Goal: Find specific page/section: Find specific page/section

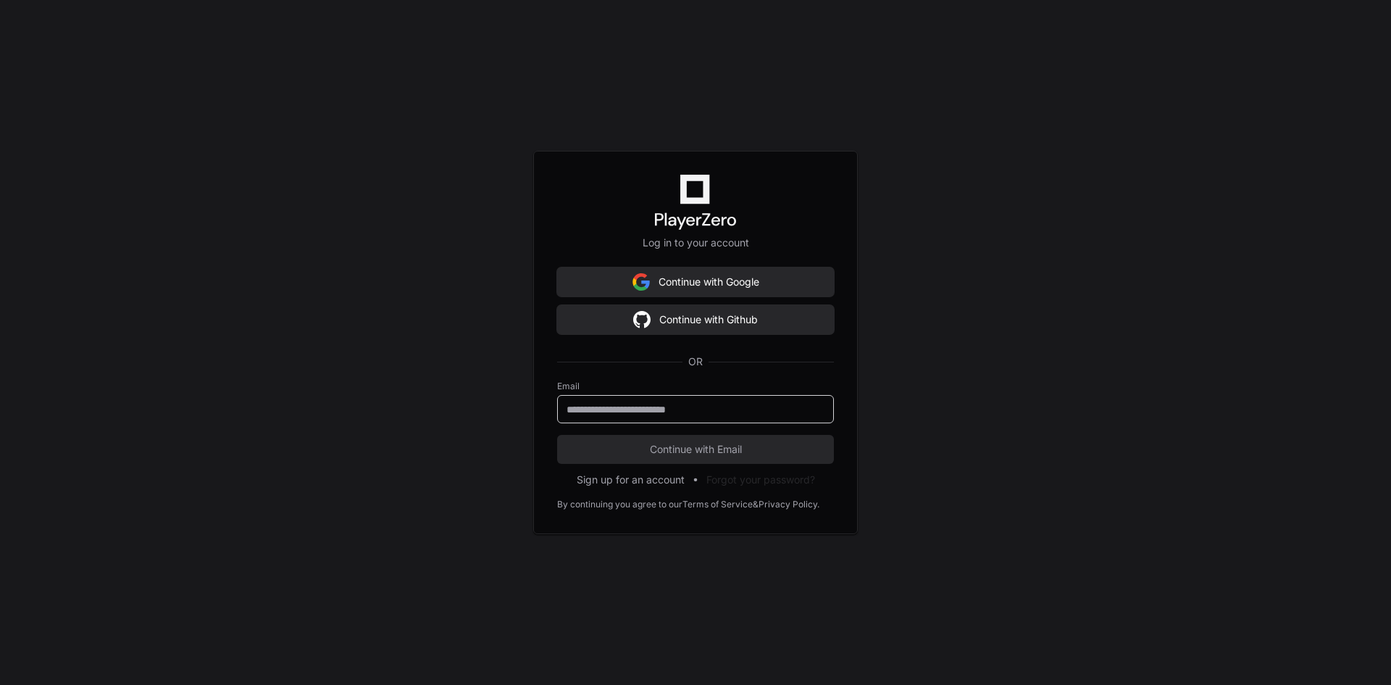
click at [549, 101] on input "email" at bounding box center [696, 409] width 258 height 14
type input "**********"
click at [549, 101] on span "Continue with Email" at bounding box center [695, 449] width 277 height 14
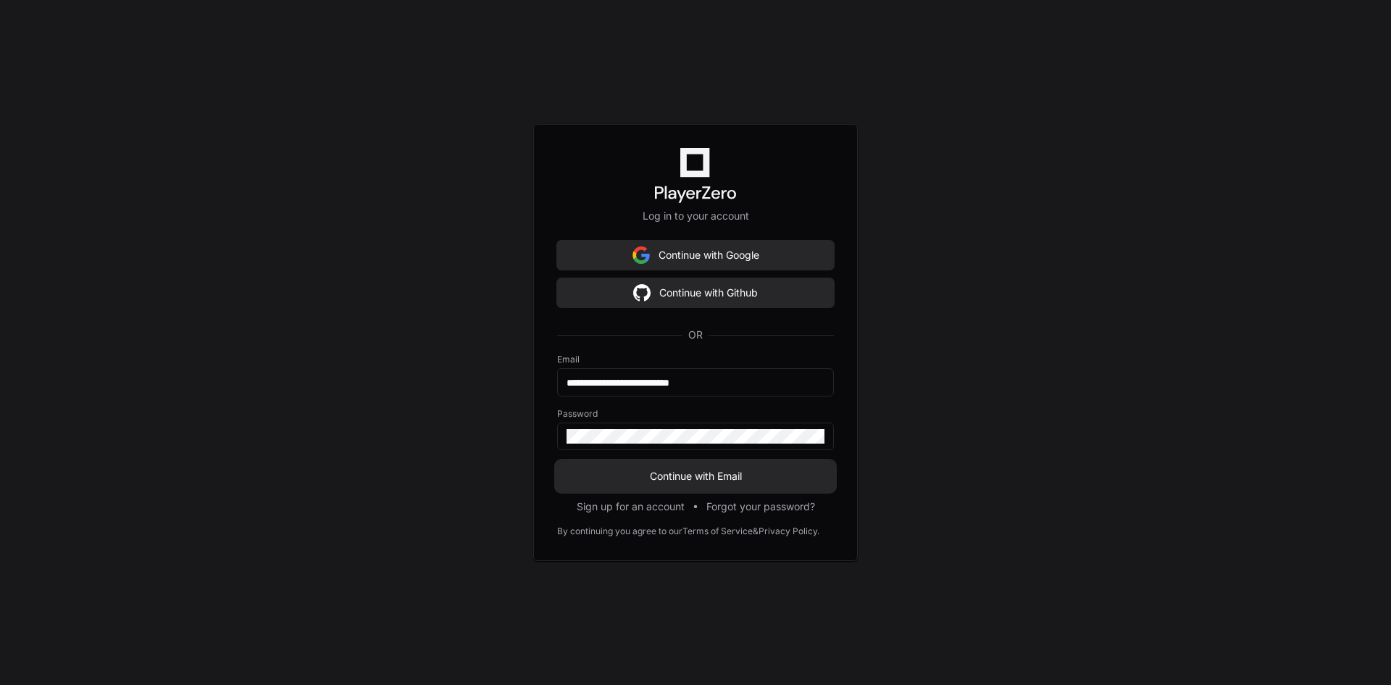
click at [549, 101] on span "Continue with Email" at bounding box center [695, 476] width 277 height 14
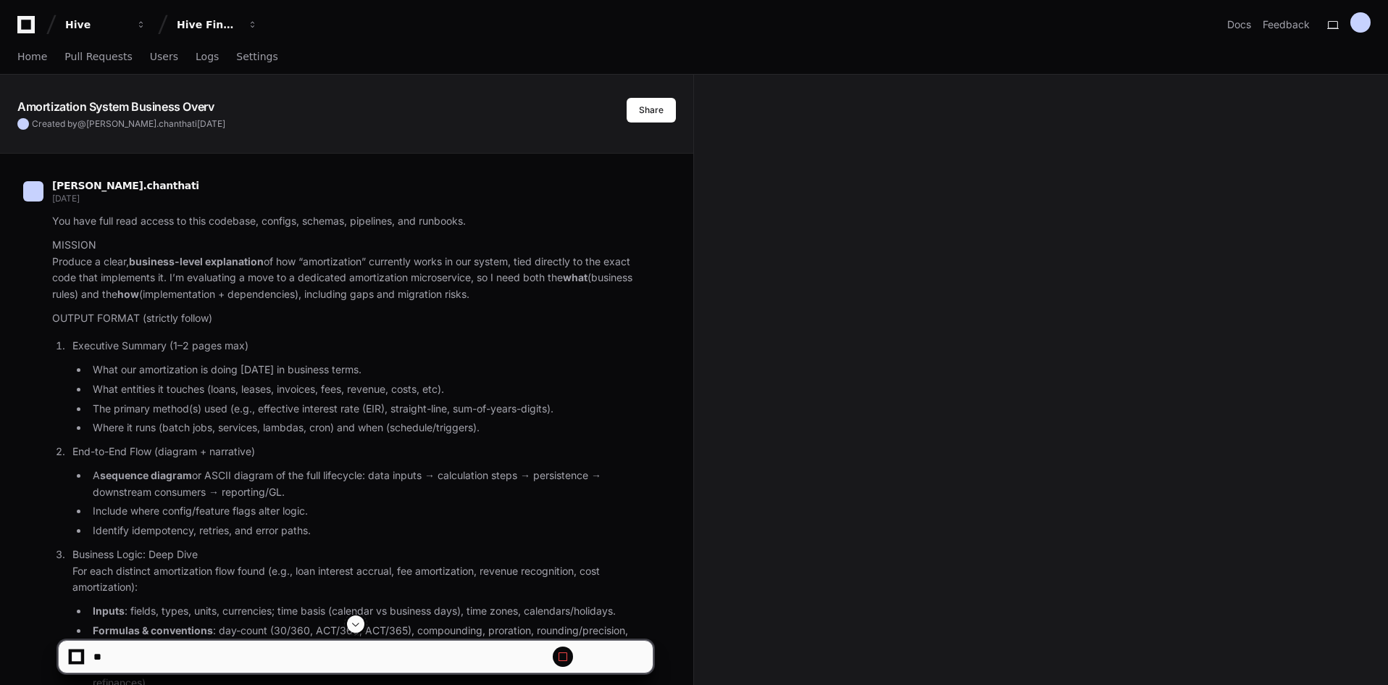
click at [28, 24] on icon at bounding box center [26, 24] width 29 height 17
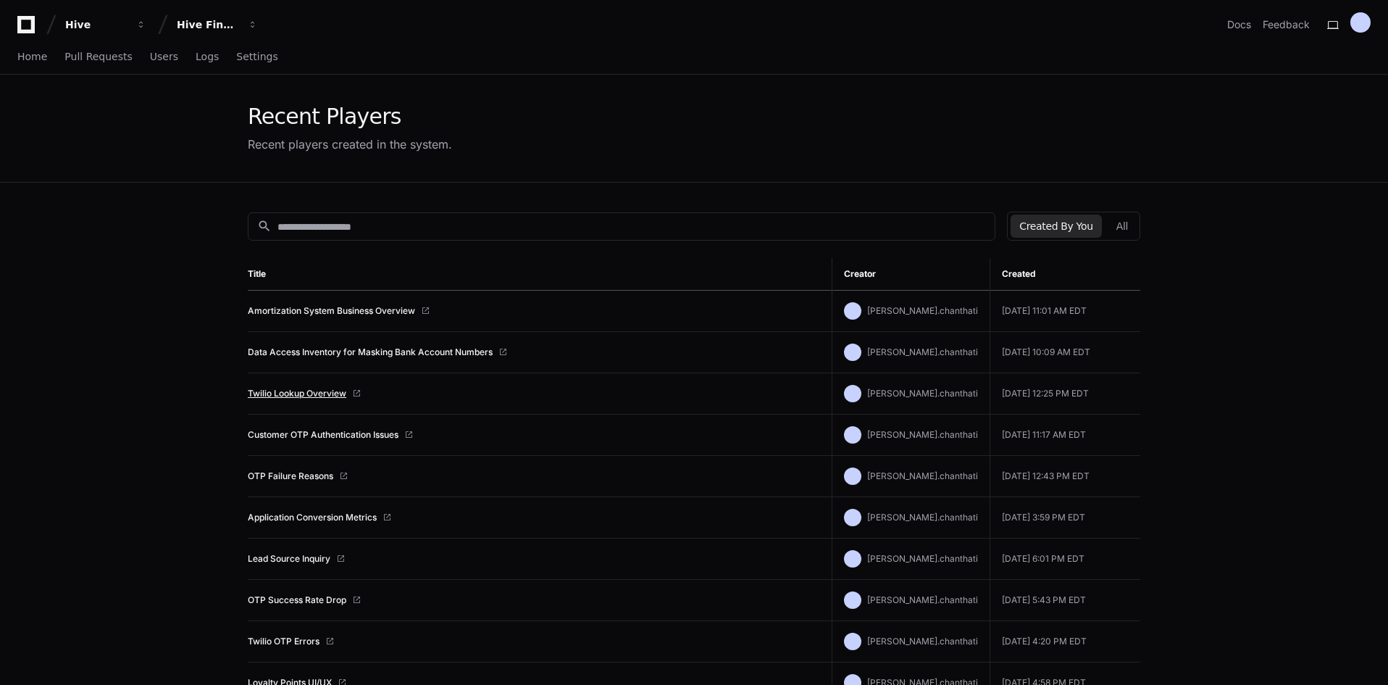
click at [313, 388] on link "Twilio Lookup Overview" at bounding box center [297, 394] width 99 height 12
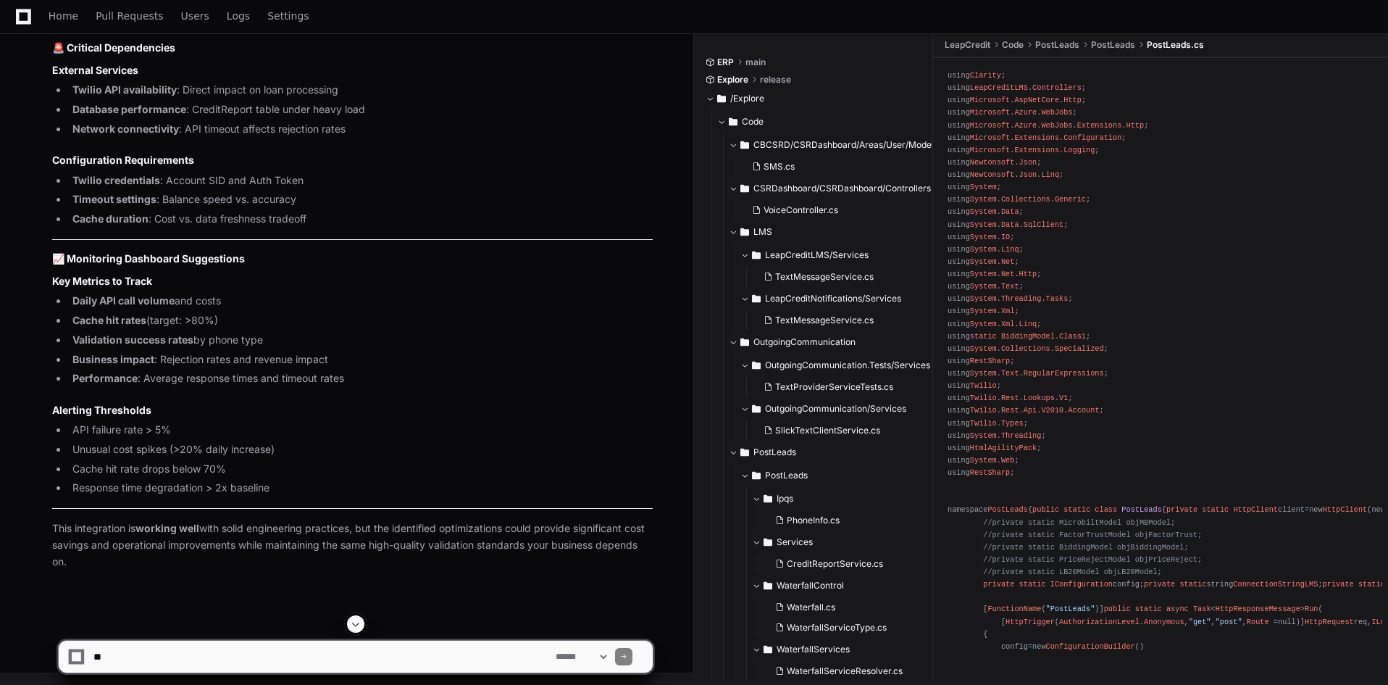
scroll to position [8861, 0]
